Goal: Task Accomplishment & Management: Manage account settings

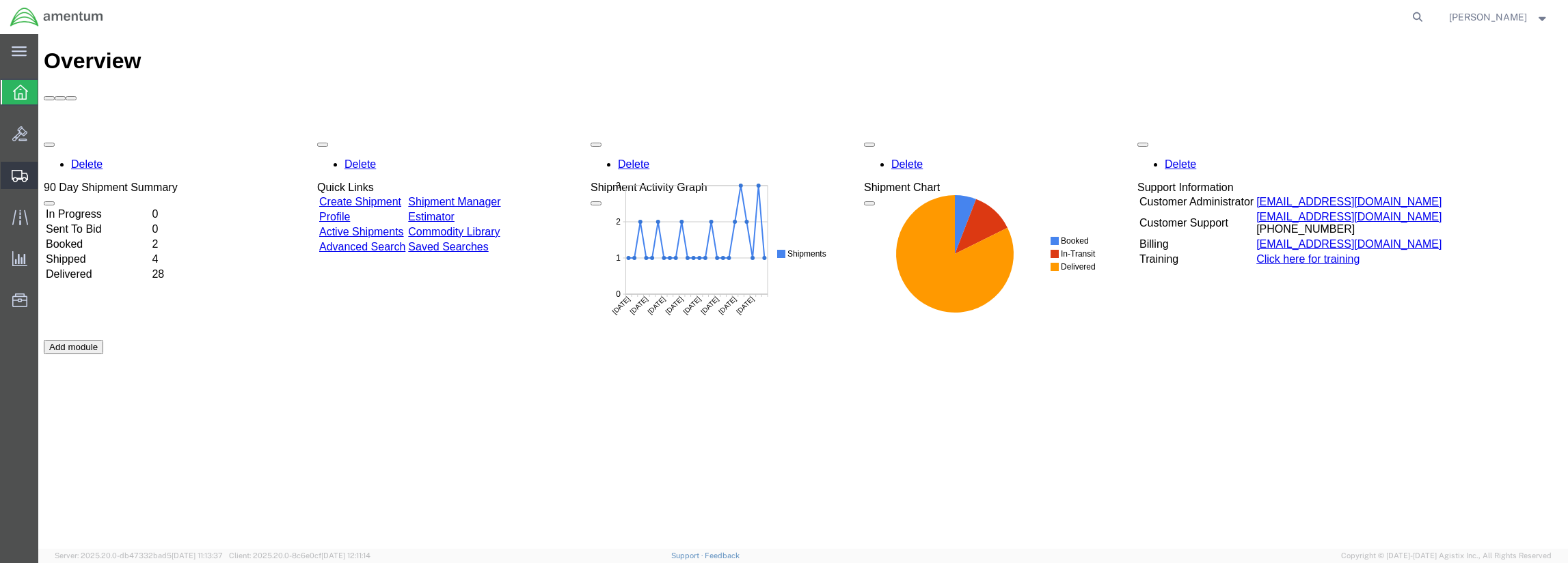
click at [0, 0] on span "Shipment Manager" at bounding box center [0, 0] width 0 height 0
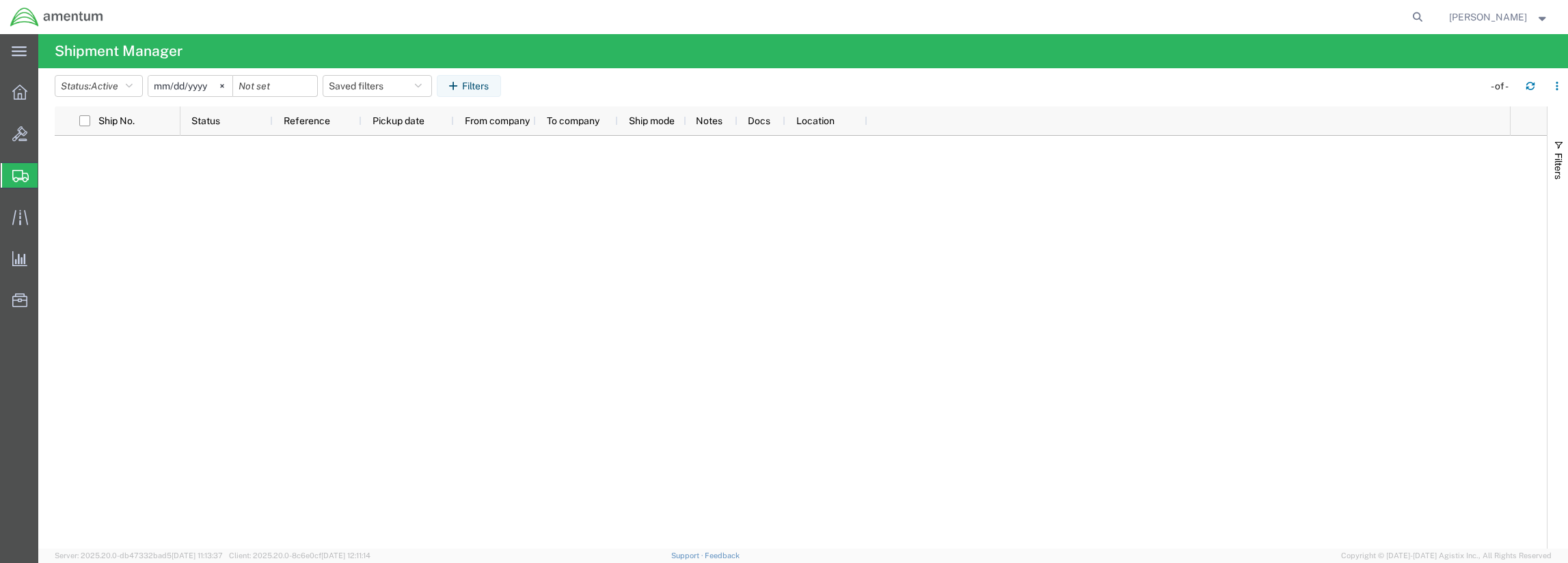
click at [0, 0] on span "Shipment Manager" at bounding box center [0, 0] width 0 height 0
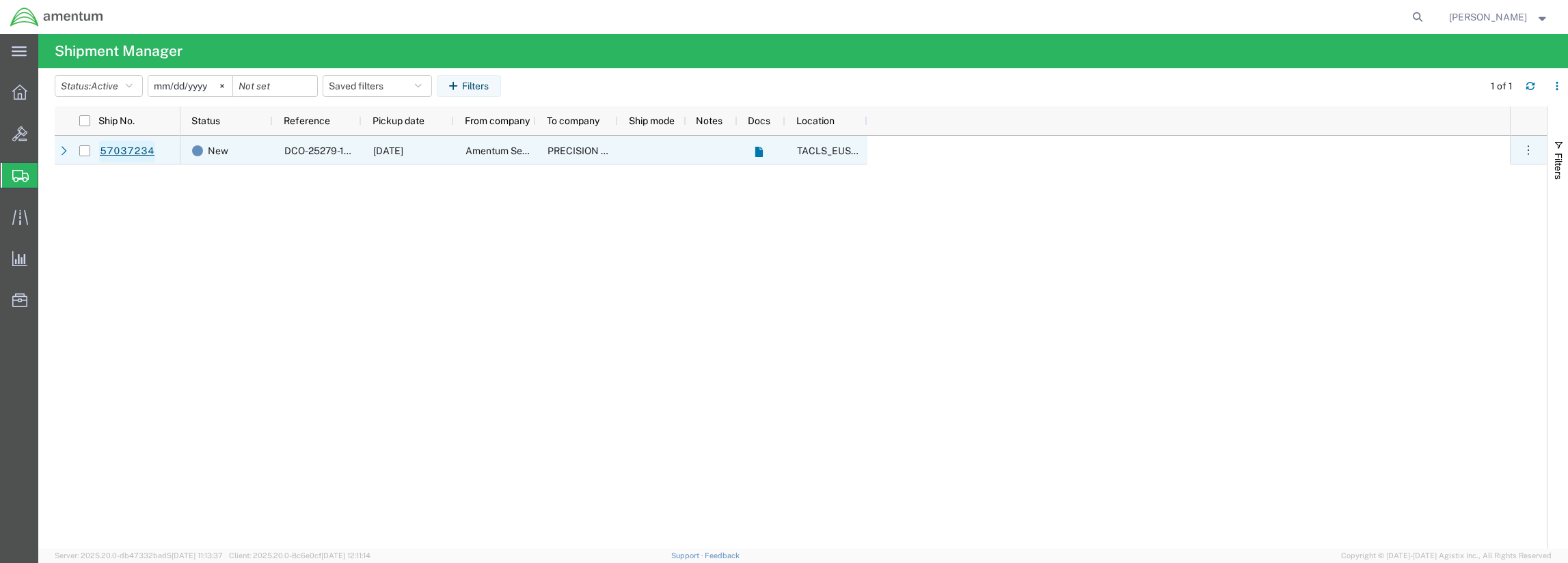
click at [145, 153] on link "57037234" at bounding box center [127, 151] width 56 height 22
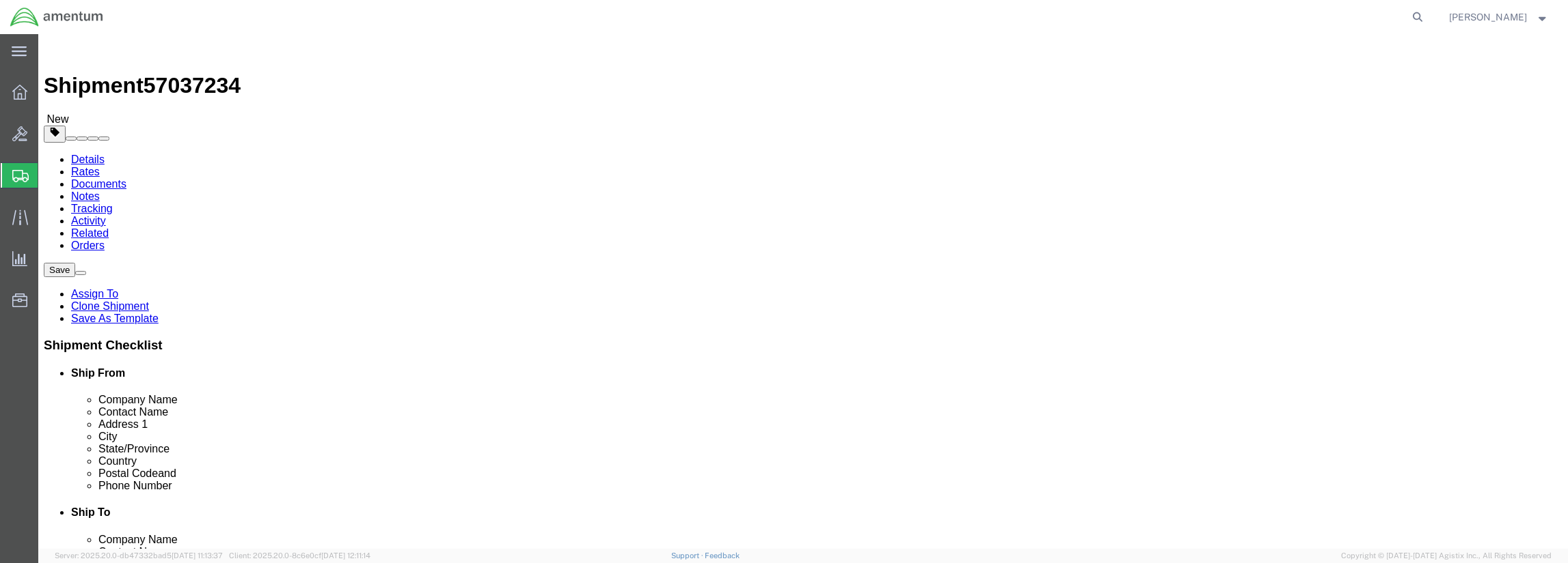
select select "72491"
select select
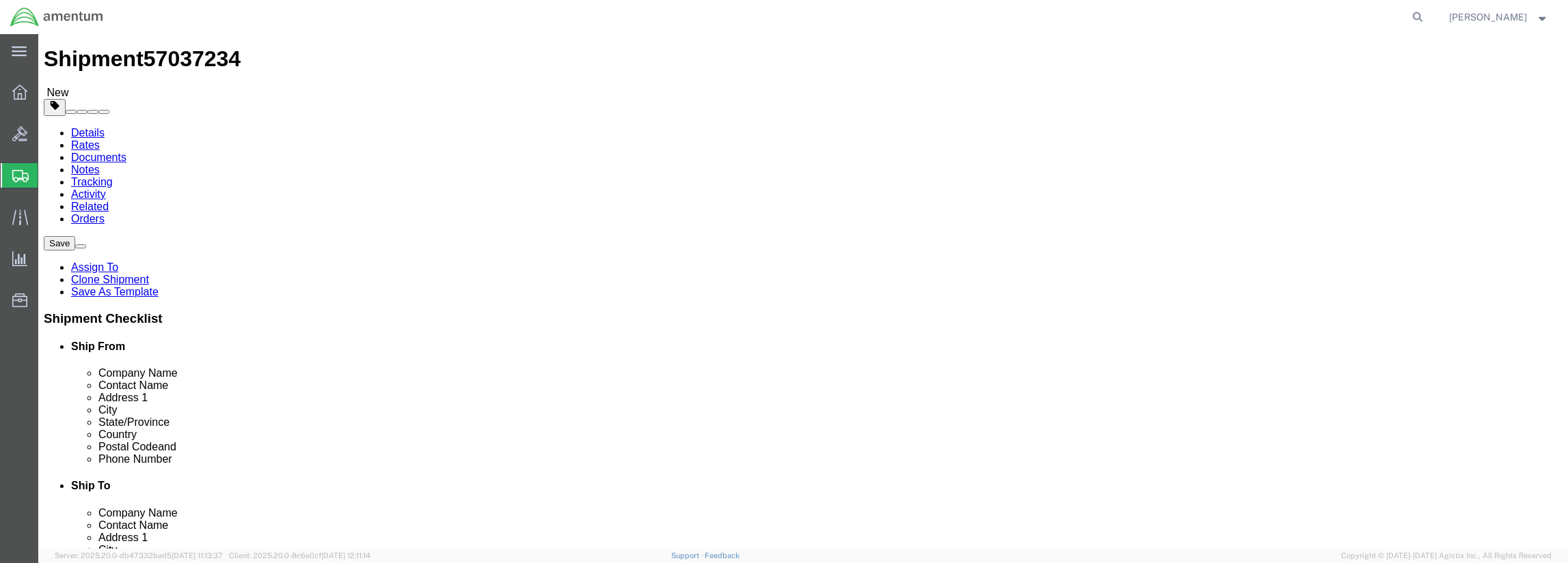
scroll to position [69, 0]
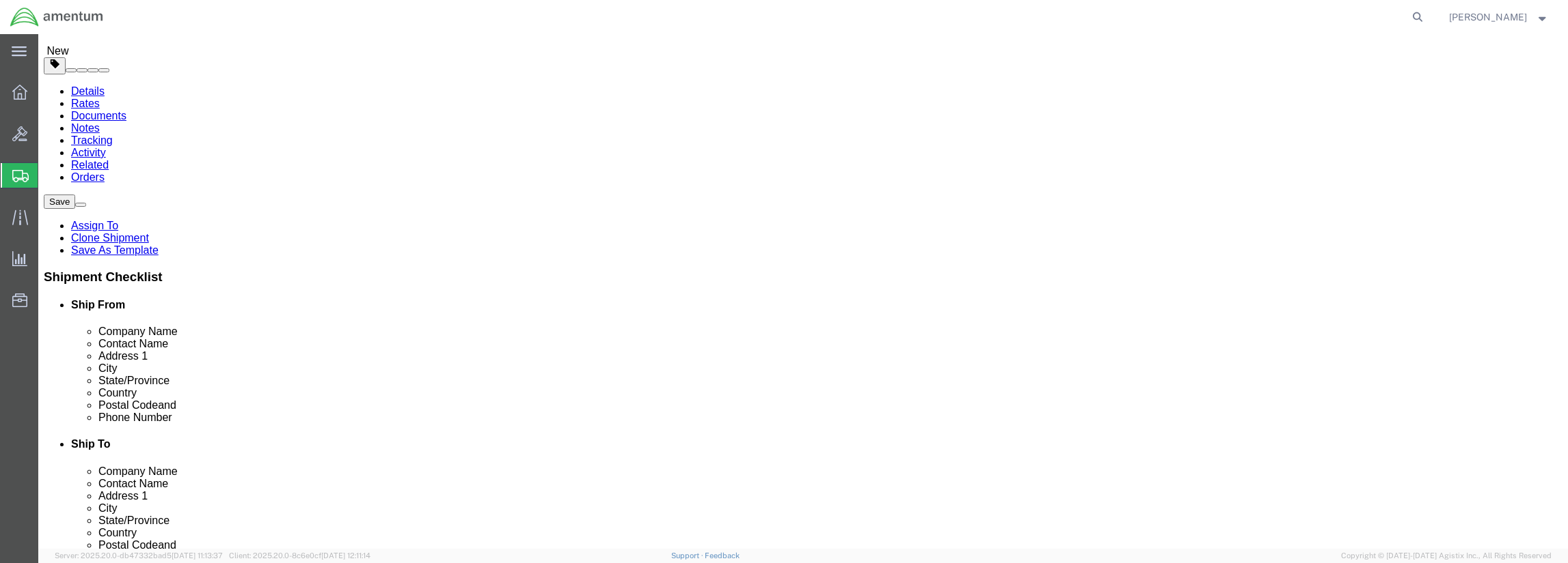
click input "text"
type input "Prec"
click p "- PRECISION ACCESSORIES AND INSTRUMENTS - (Precision Accessories) [STREET_ADDRE…"
select select "GA"
type input "Precision Accessories"
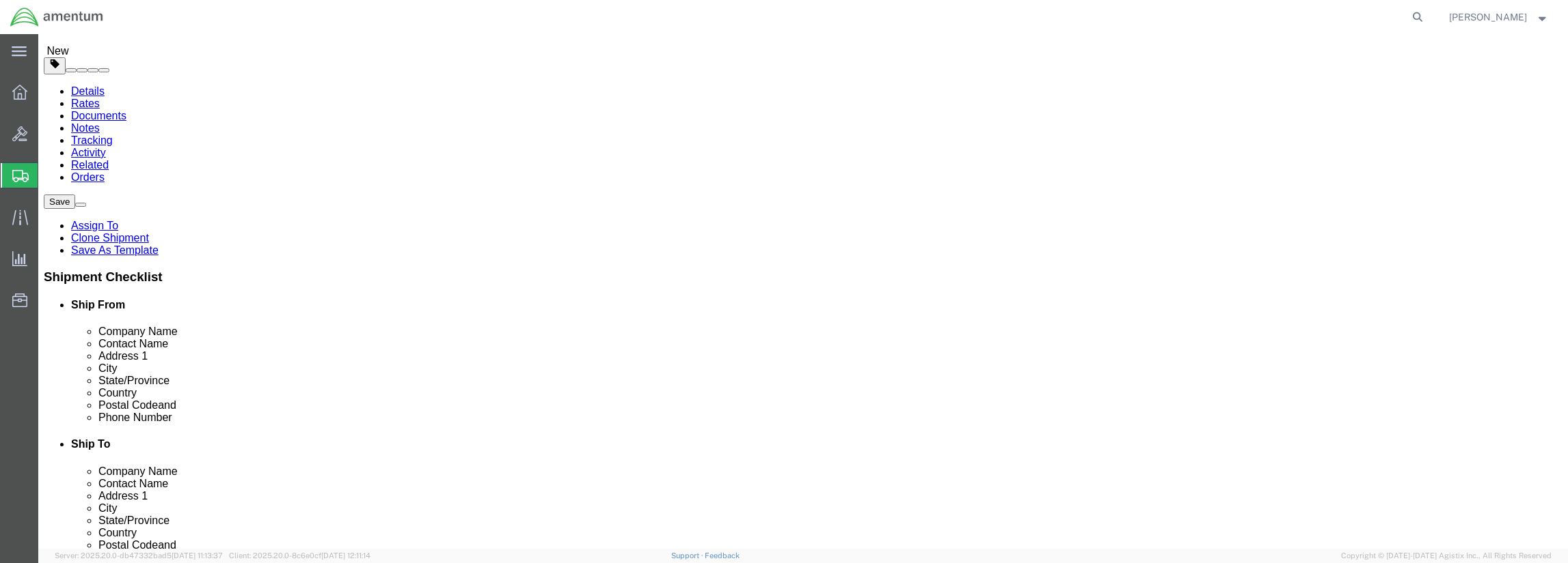
click input "text"
type input "[PHONE_NUMBER]"
click div "Location My Profile Location [PHONE_NUMBER] [PHONE_NUMBER] [PHONE_NUMBER] [PHON…"
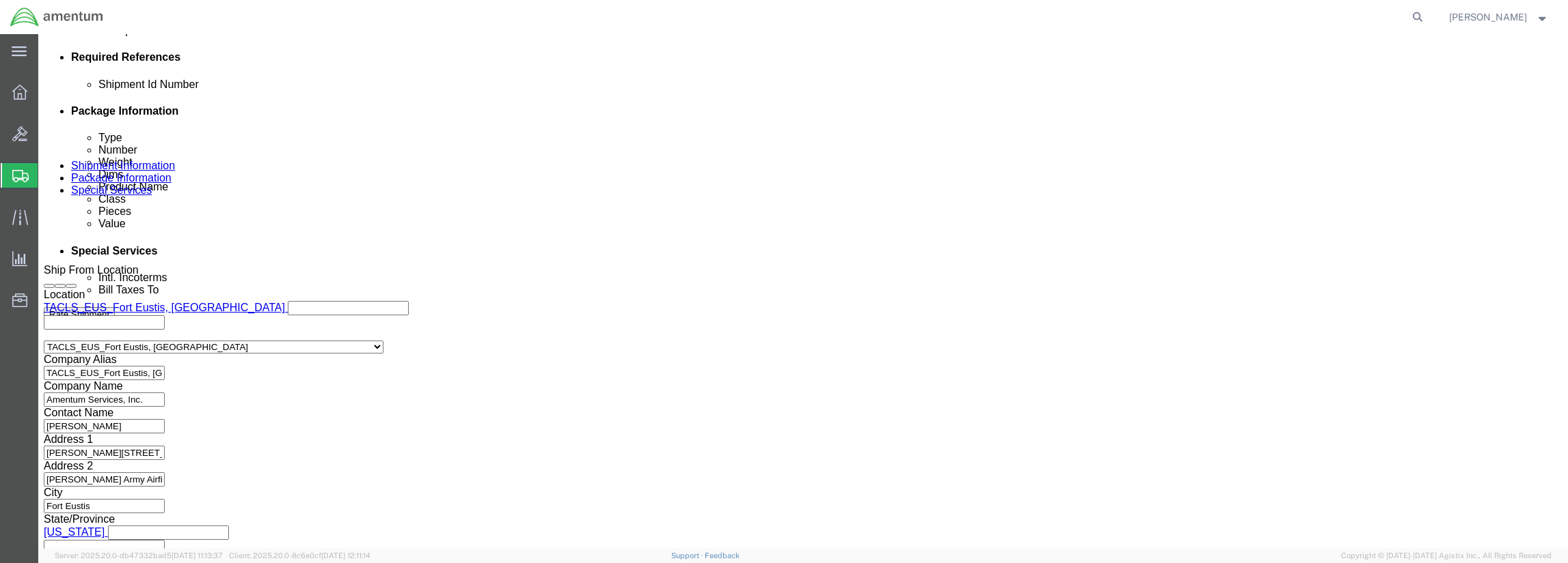
scroll to position [706, 0]
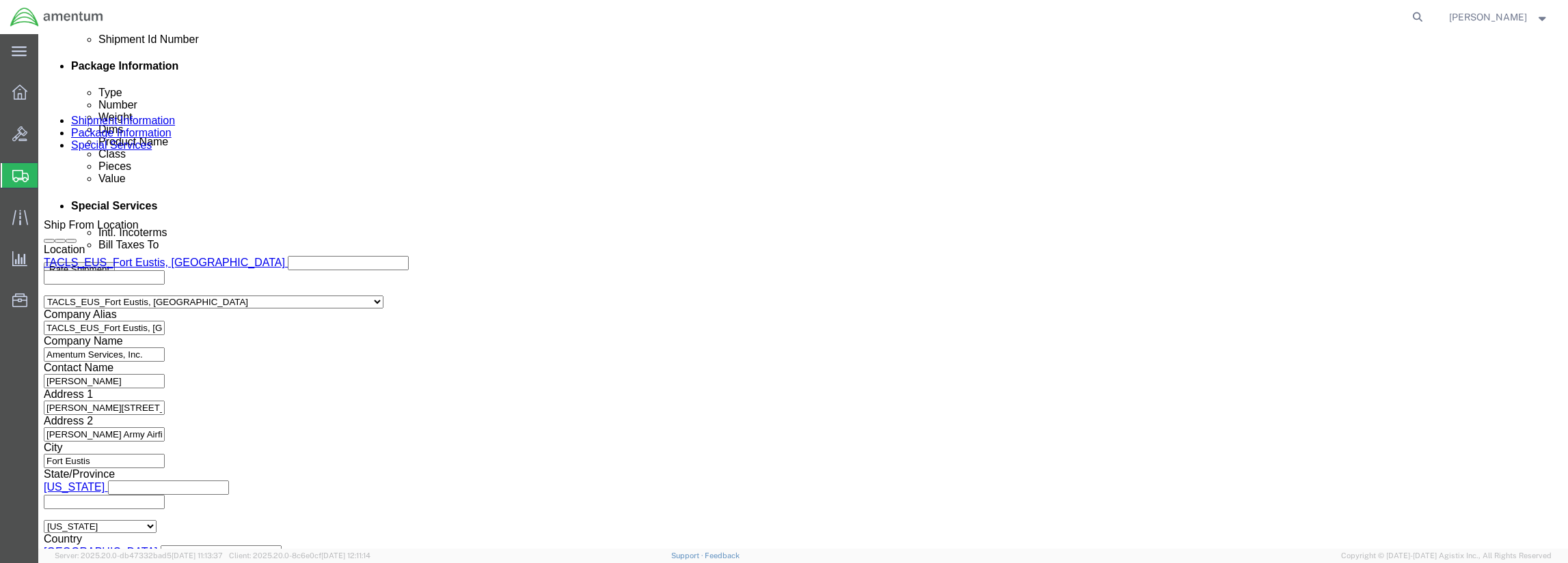
click button "Rate Shipment"
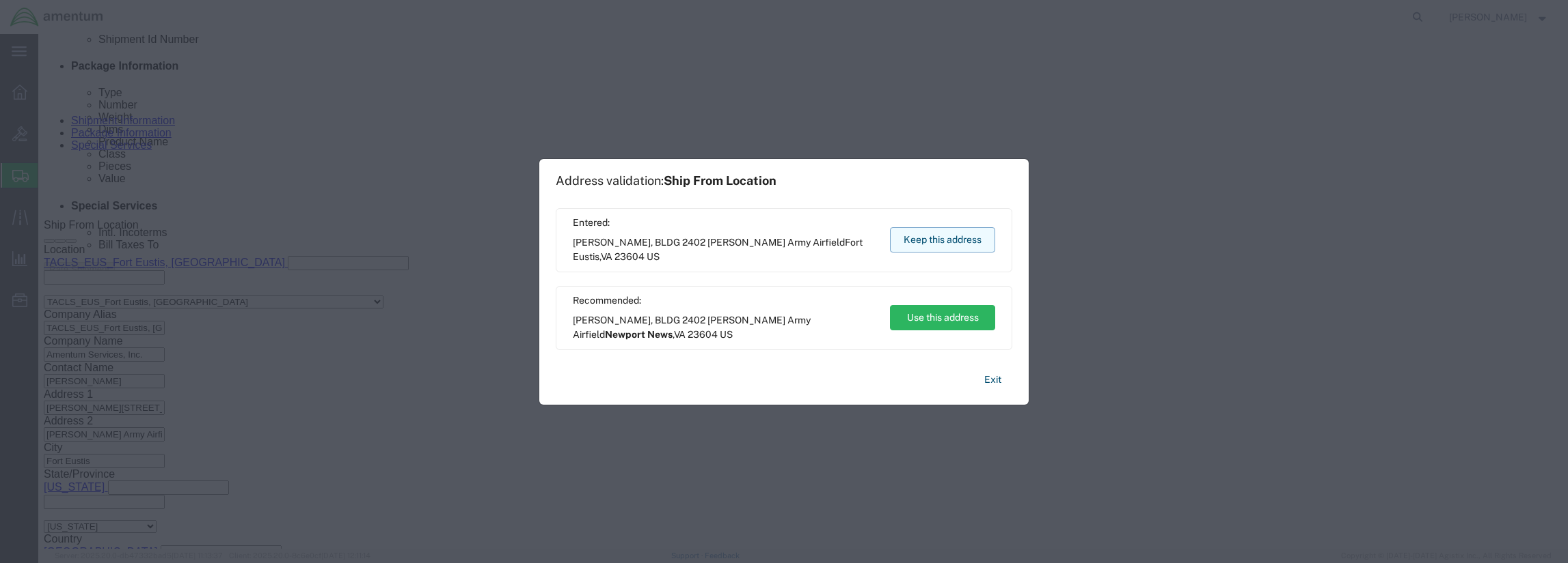
click at [923, 246] on button "Keep this address" at bounding box center [942, 240] width 105 height 25
